Goal: Find contact information: Find contact information

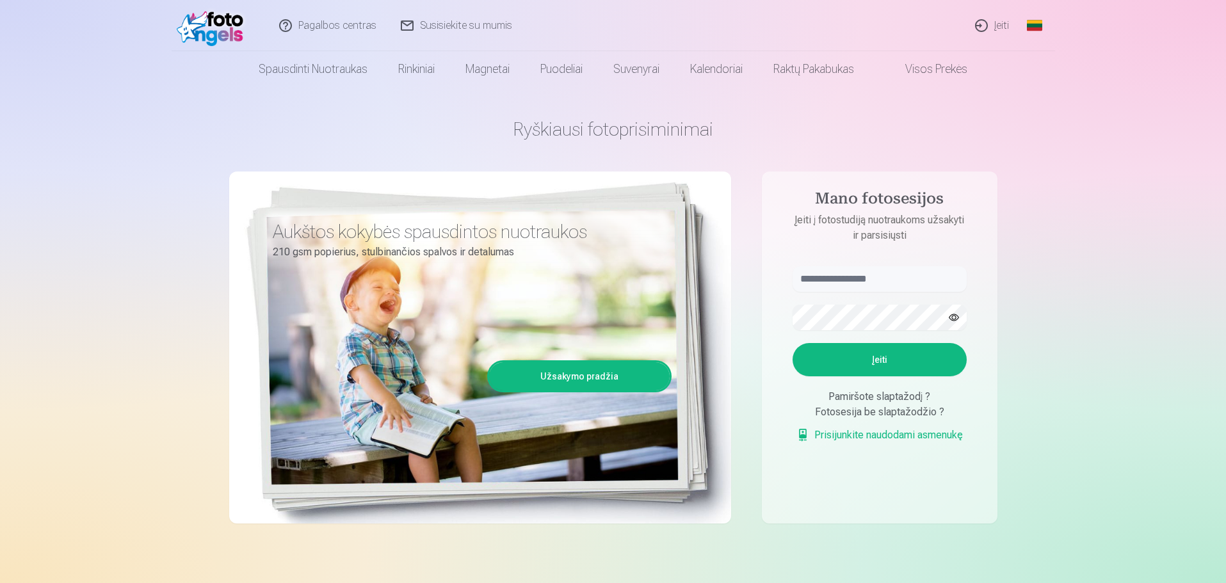
click at [900, 108] on div "Ryškiausi fotoprisiminimai Aukštos kokybės spausdintos nuotraukos 210 gsm popie…" at bounding box center [613, 320] width 768 height 467
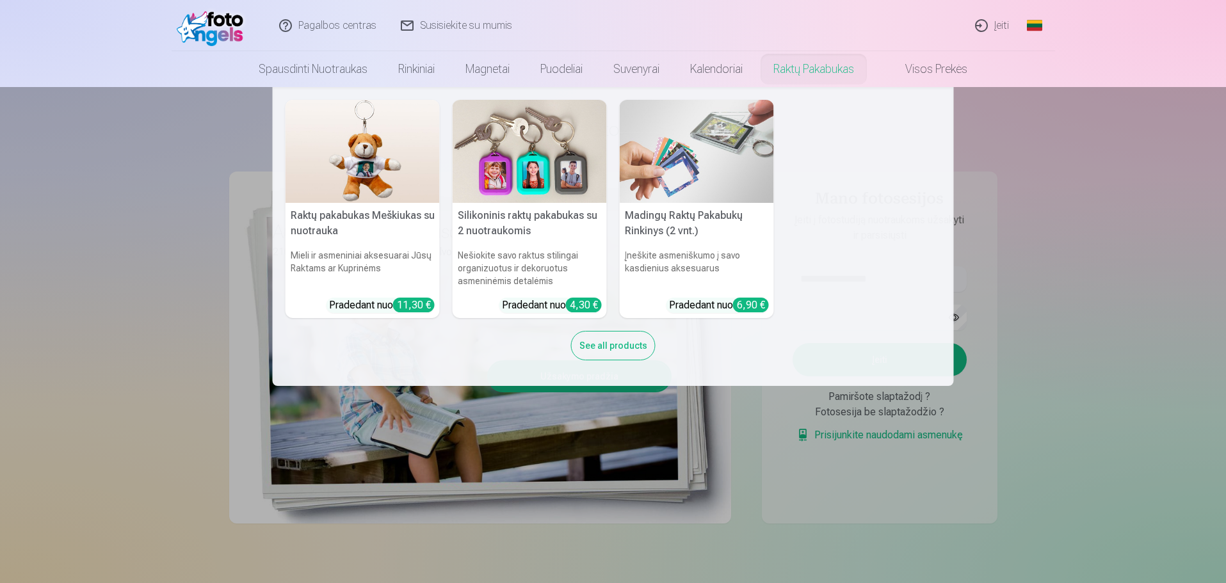
click at [165, 231] on nav "Raktų pakabukas Meškiukas su nuotrauka Mieli ir asmeniniai aksesuarai Jūsų Rakt…" at bounding box center [613, 236] width 1226 height 299
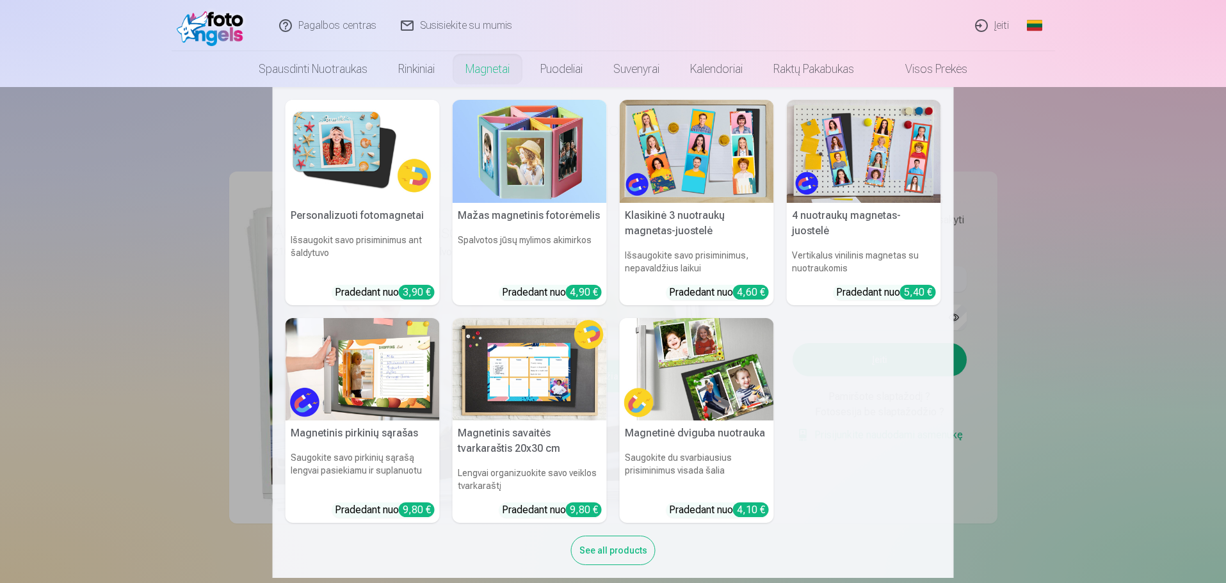
click at [1148, 334] on nav "Personalizuoti fotomagnetai Išsaugokit savo prisiminimus ant šaldytuvo Pradedan…" at bounding box center [613, 332] width 1226 height 491
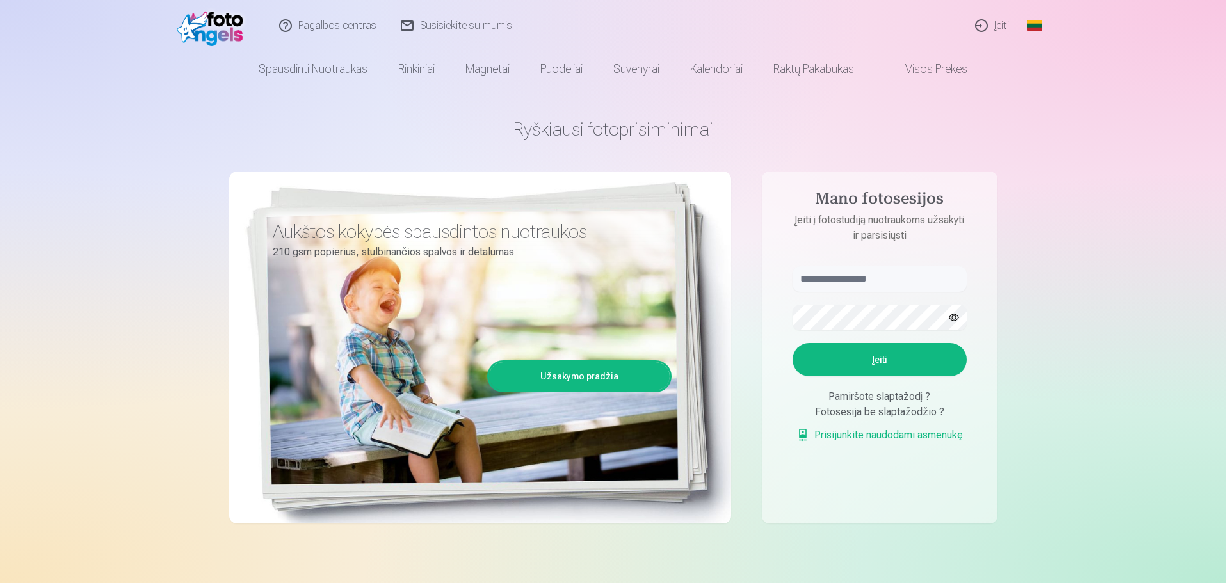
click at [216, 22] on img at bounding box center [214, 25] width 74 height 41
click at [809, 108] on div "Ryškiausi fotoprisiminimai Aukštos kokybės spausdintos nuotraukos 210 gsm popie…" at bounding box center [613, 320] width 768 height 467
click at [632, 133] on h1 "Ryškiausi fotoprisiminimai" at bounding box center [613, 129] width 768 height 23
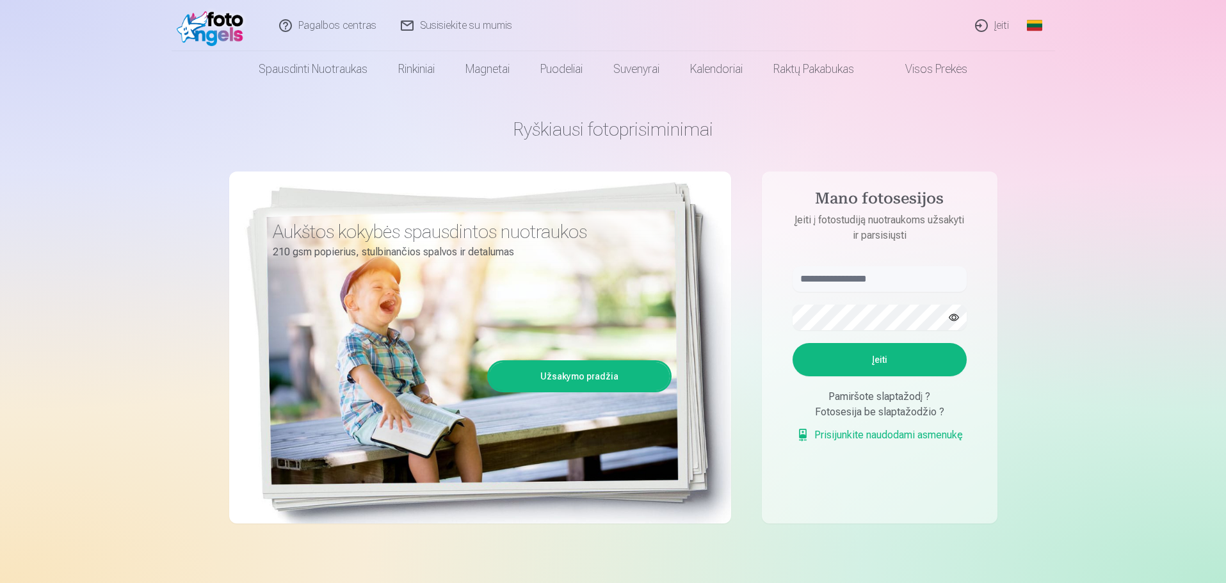
click at [230, 38] on img at bounding box center [214, 25] width 74 height 41
click at [456, 27] on link "Susisiekite su mumis" at bounding box center [457, 25] width 136 height 51
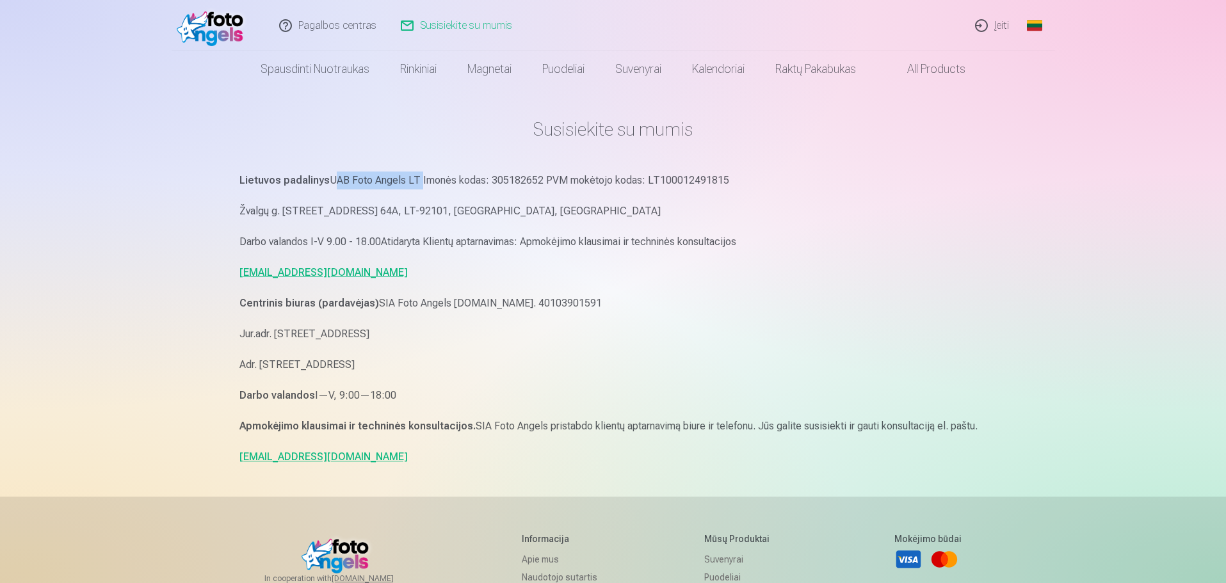
drag, startPoint x: 328, startPoint y: 177, endPoint x: 415, endPoint y: 179, distance: 87.1
click at [415, 179] on p "Lietuvos padalinys UAB Foto Angels LT Imonės kodas: 305182652 PVM mokėtojo koda…" at bounding box center [613, 181] width 748 height 18
copy p "UAB Foto Angels LT"
click at [526, 363] on p "Adr. Artilerijas iela 29/31, Riga, Latvia, LV-1009" at bounding box center [613, 365] width 748 height 18
click at [408, 456] on p "info@fotoangels.lv" at bounding box center [613, 457] width 748 height 18
